Goal: Task Accomplishment & Management: Manage account settings

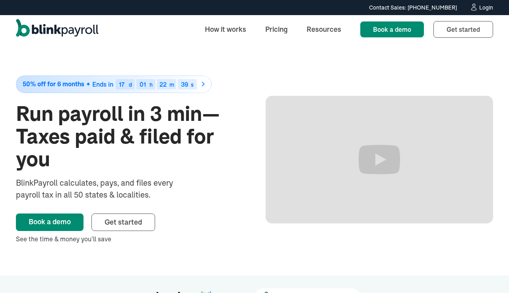
click at [487, 6] on div "Login" at bounding box center [486, 8] width 14 height 6
click at [483, 8] on div "Login" at bounding box center [486, 8] width 14 height 6
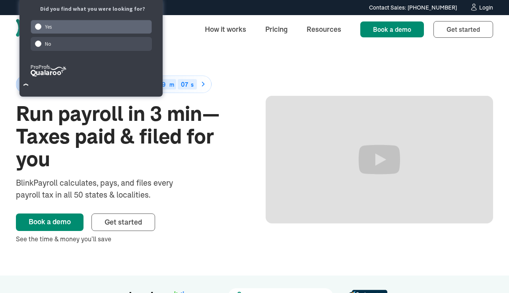
click at [38, 27] on span at bounding box center [38, 26] width 6 height 6
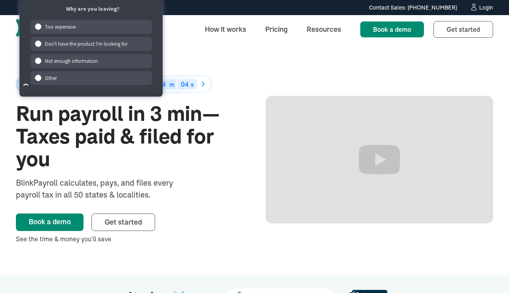
click at [195, 57] on div "50% off for 6 months Ends in 17 d 01 h 19 m 04 s Run payroll in 3 min—Taxes pai…" at bounding box center [255, 160] width 478 height 232
click at [486, 6] on div "Login" at bounding box center [486, 8] width 14 height 6
click at [474, 10] on icon at bounding box center [474, 7] width 8 height 8
click at [485, 7] on div "Login" at bounding box center [486, 8] width 14 height 6
